Goal: Task Accomplishment & Management: Use online tool/utility

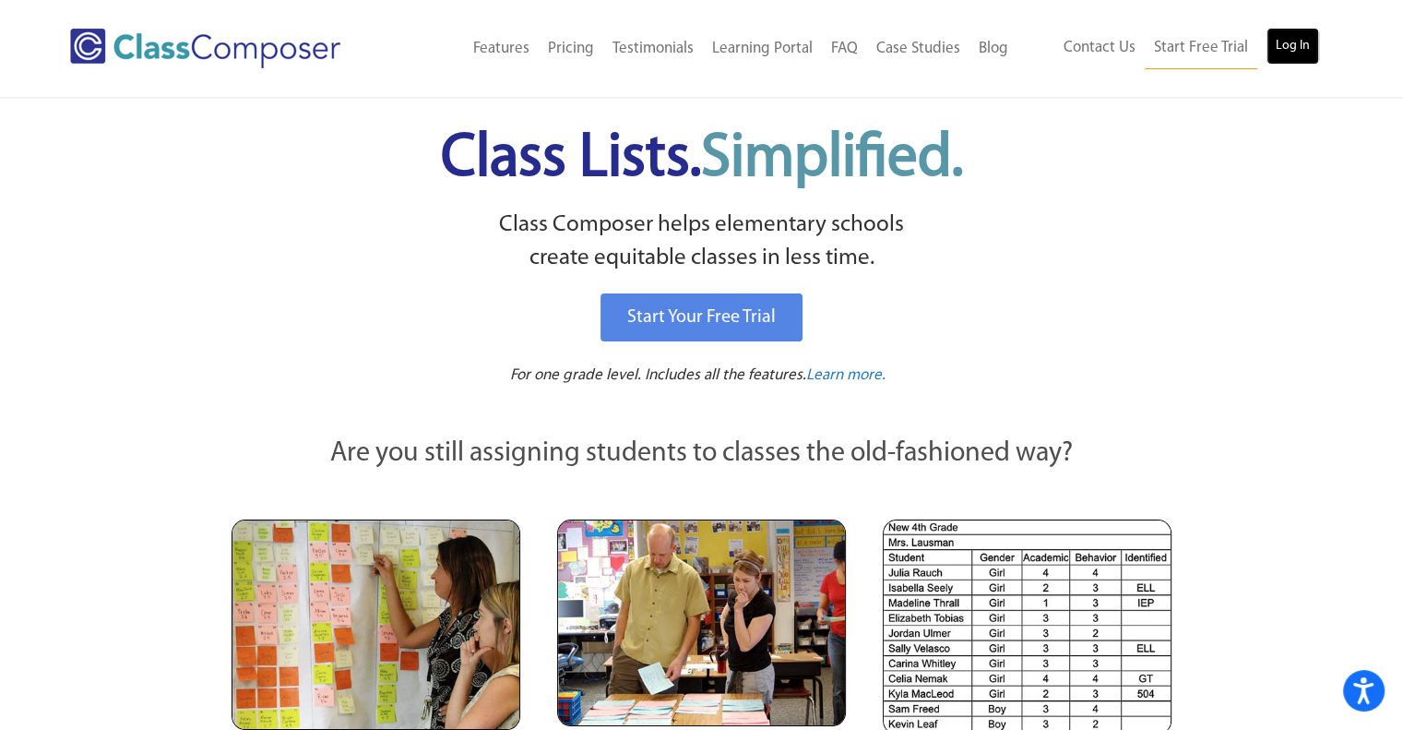
click at [1288, 46] on link "Log In" at bounding box center [1292, 46] width 53 height 37
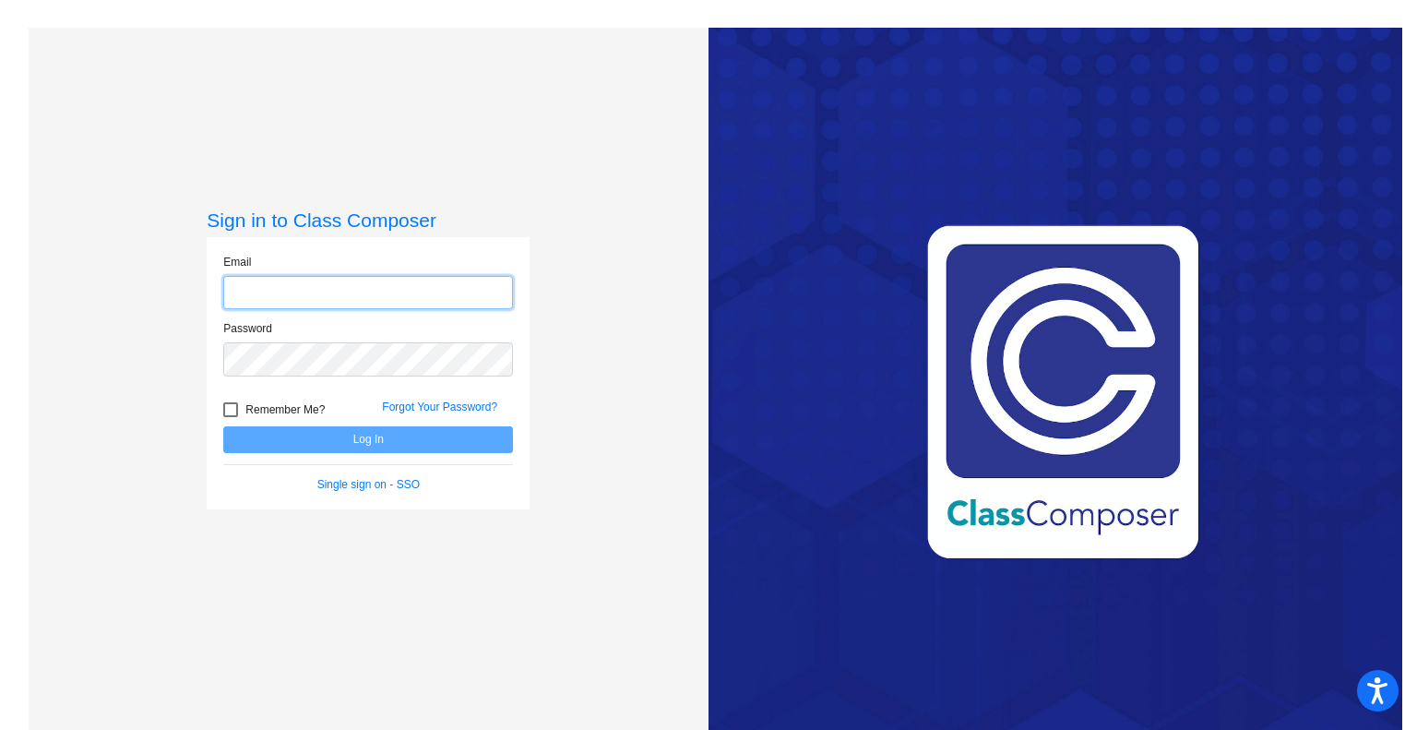
type input "[DOMAIN_NAME][EMAIL_ADDRESS][PERSON_NAME][DOMAIN_NAME]"
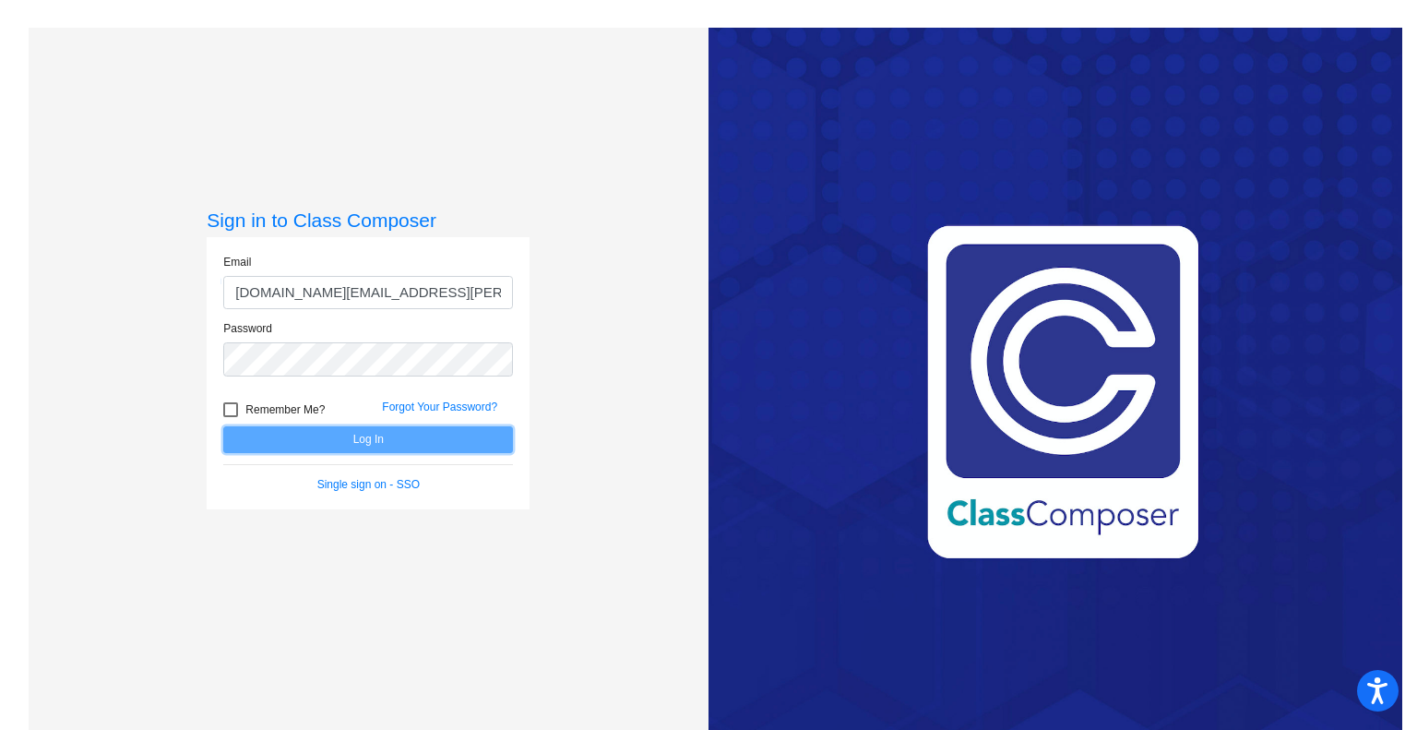
click at [368, 435] on button "Log In" at bounding box center [368, 439] width 290 height 27
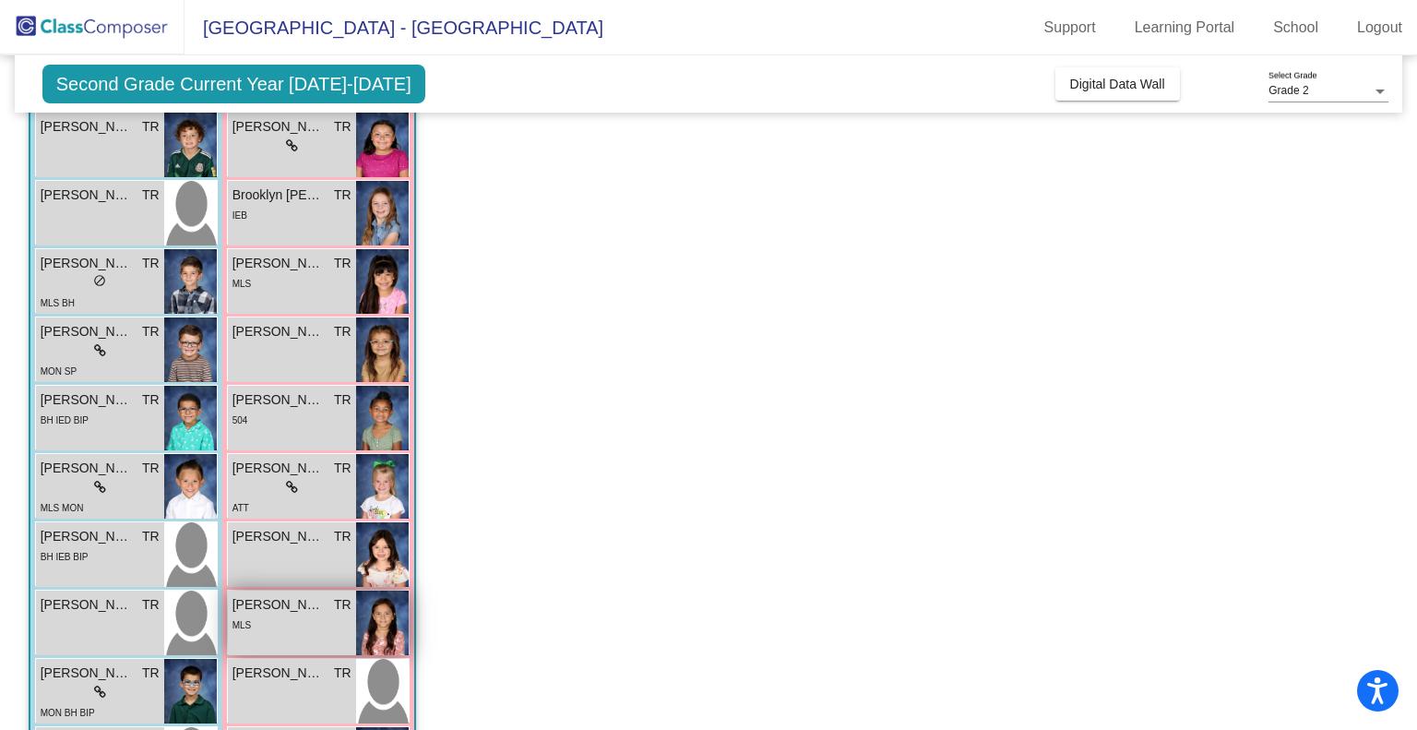
scroll to position [160, 0]
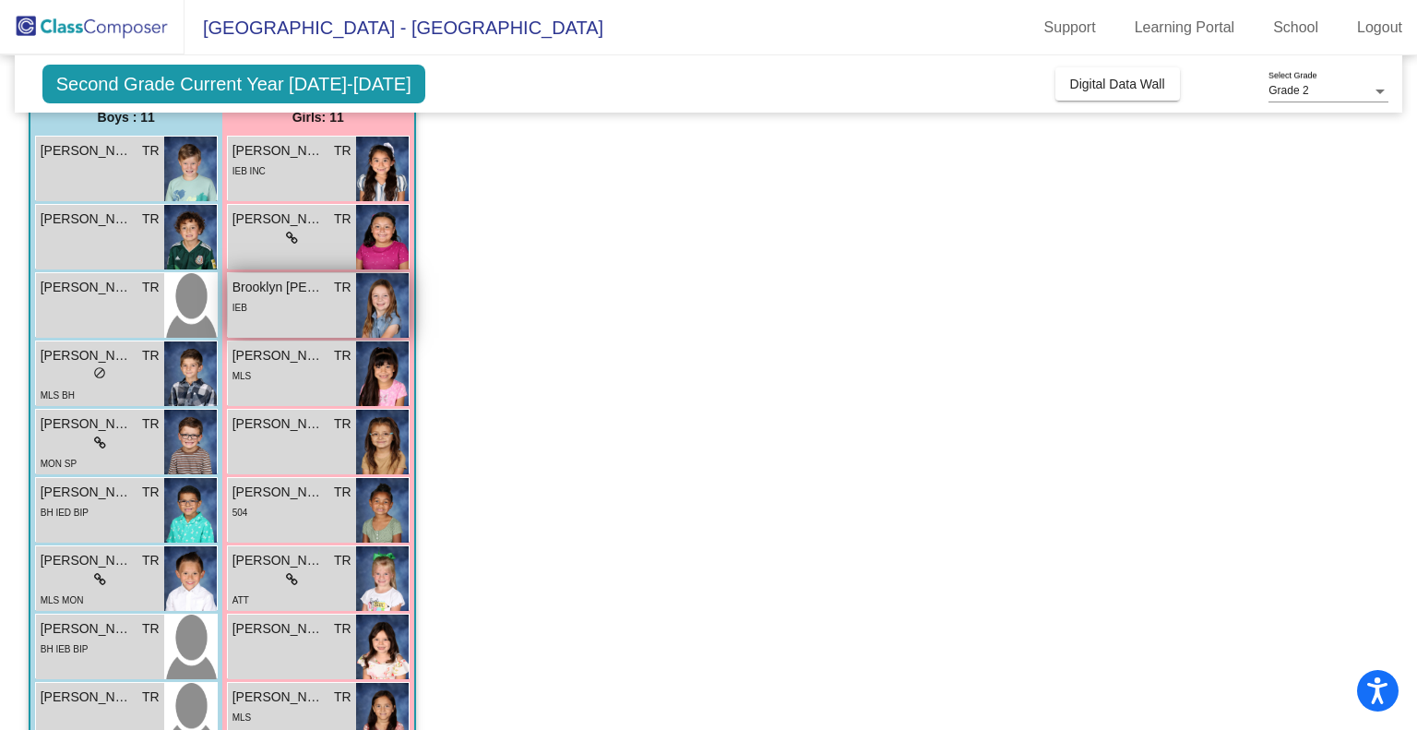
click at [232, 281] on span "Brooklyn [PERSON_NAME]" at bounding box center [278, 287] width 92 height 19
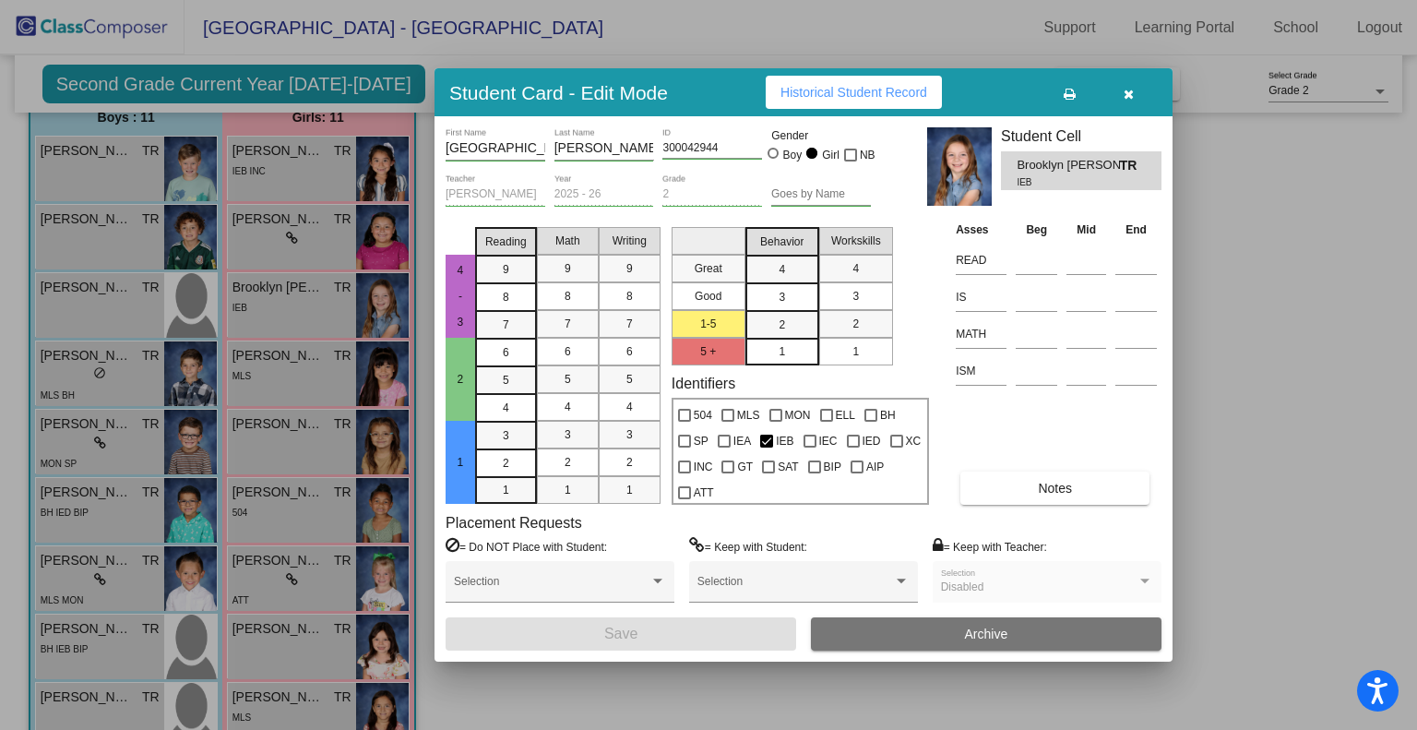
click at [903, 88] on span "Historical Student Record" at bounding box center [853, 92] width 147 height 15
